Goal: Check status: Check status

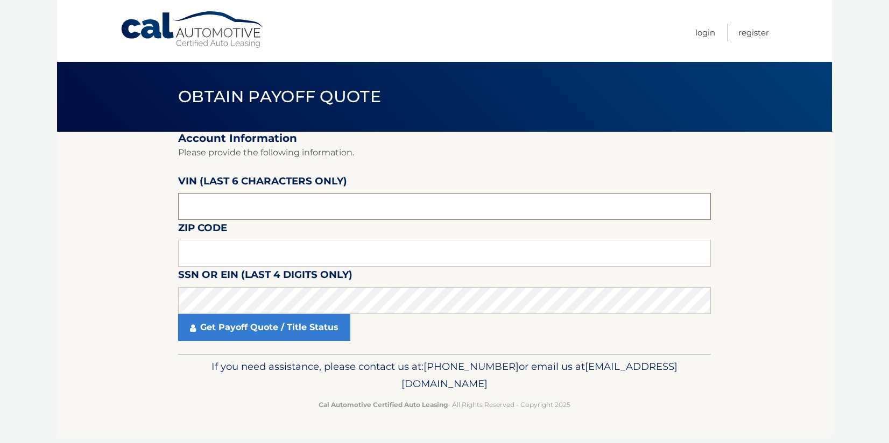
click at [220, 207] on input "text" at bounding box center [444, 206] width 533 height 27
click at [207, 209] on input "text" at bounding box center [444, 206] width 533 height 27
click at [196, 250] on input "text" at bounding box center [444, 253] width 533 height 27
click at [209, 254] on input "text" at bounding box center [444, 253] width 533 height 27
click at [197, 252] on input "text" at bounding box center [444, 253] width 533 height 27
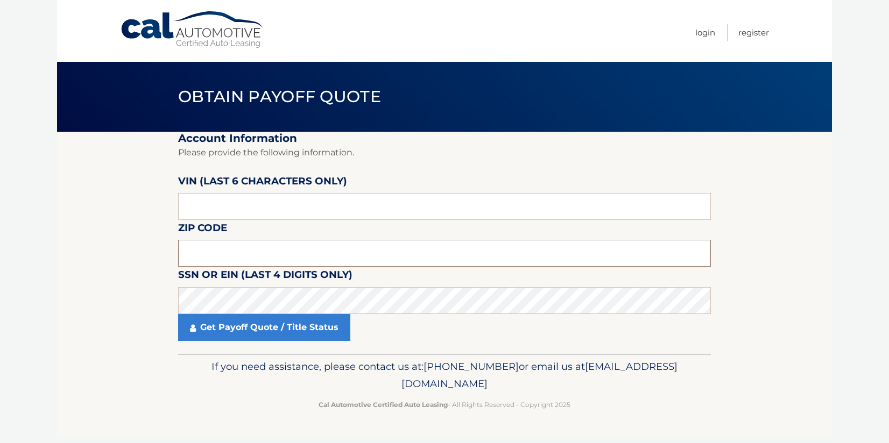
drag, startPoint x: 225, startPoint y: 256, endPoint x: 229, endPoint y: 251, distance: 5.8
click at [228, 251] on input "text" at bounding box center [444, 253] width 533 height 27
type input "33919"
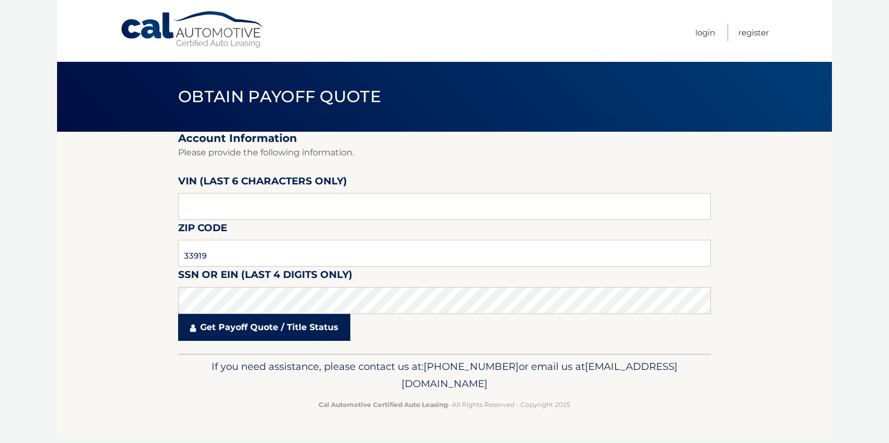
click at [258, 331] on link "Get Payoff Quote / Title Status" at bounding box center [264, 327] width 172 height 27
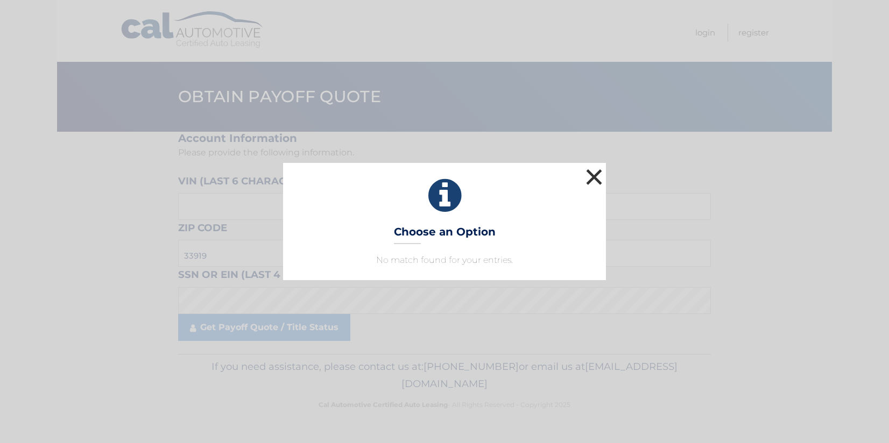
click at [593, 180] on button "×" at bounding box center [594, 177] width 22 height 22
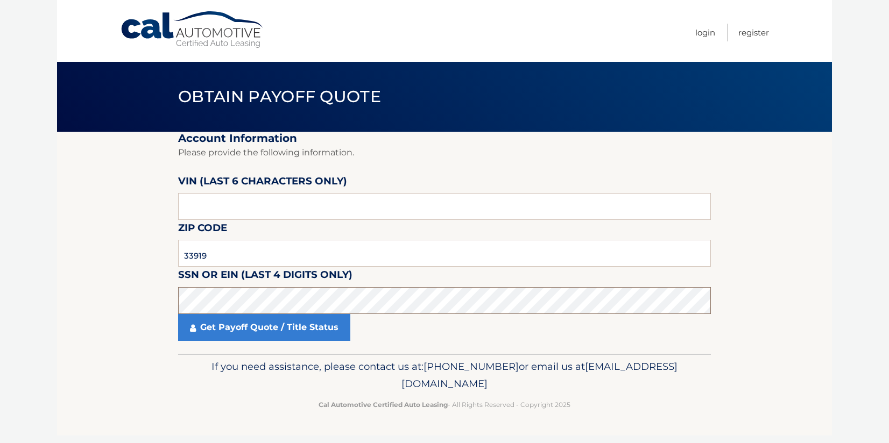
click at [88, 305] on section "Account Information Please provide the following information. VIN (last 6 chara…" at bounding box center [444, 243] width 775 height 222
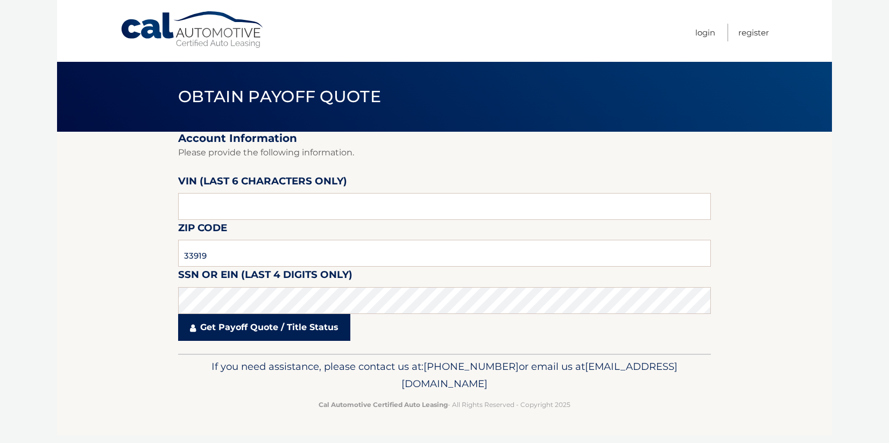
click at [222, 327] on link "Get Payoff Quote / Title Status" at bounding box center [264, 327] width 172 height 27
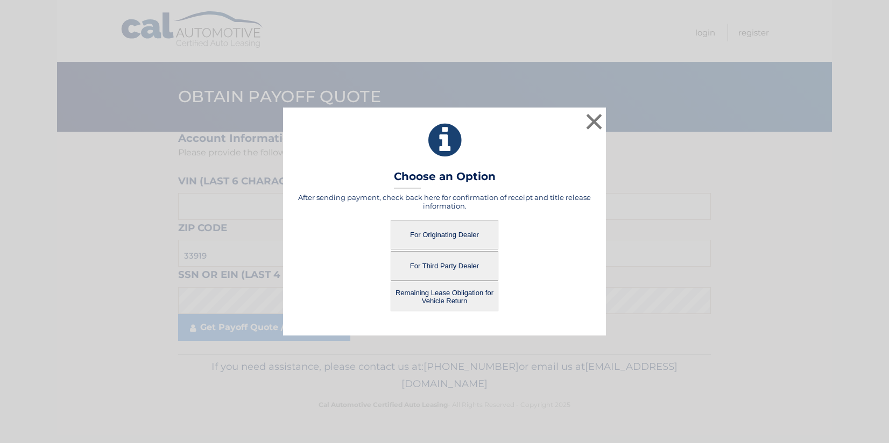
click at [438, 231] on button "For Originating Dealer" at bounding box center [445, 235] width 108 height 30
click at [445, 233] on button "For Originating Dealer" at bounding box center [445, 235] width 108 height 30
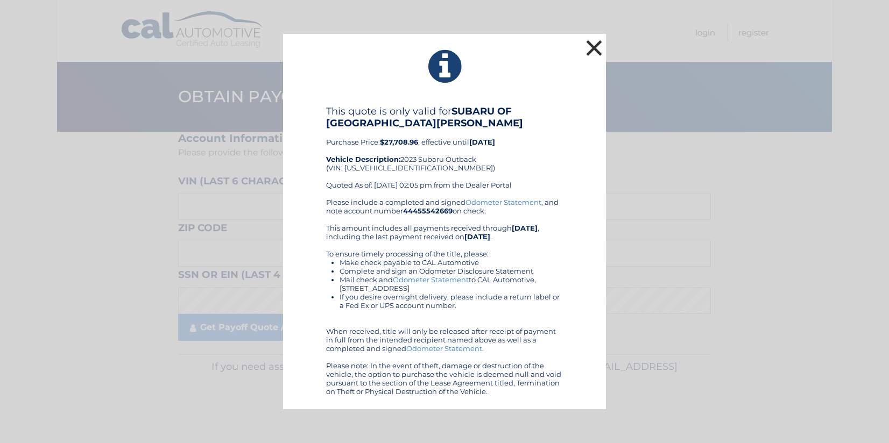
click at [598, 49] on button "×" at bounding box center [594, 48] width 22 height 22
